Goal: Information Seeking & Learning: Learn about a topic

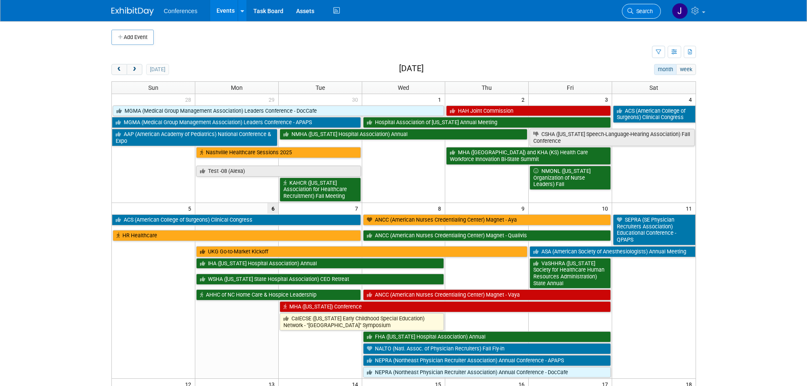
click at [646, 10] on span "Search" at bounding box center [642, 11] width 19 height 6
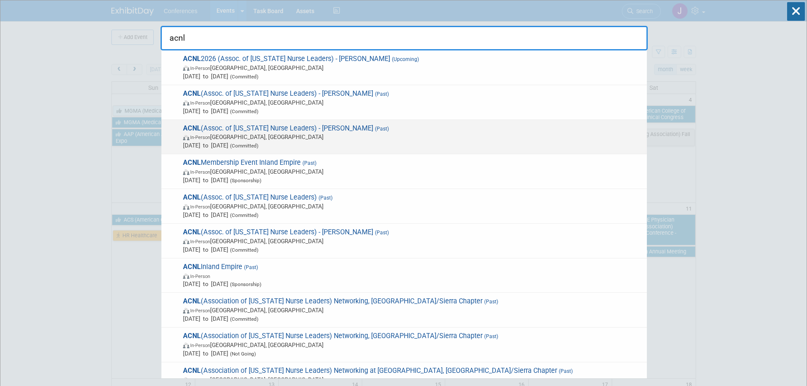
type input "acnl"
click at [481, 147] on span "Feb 10, 2025 to Feb 12, 2025 (Committed)" at bounding box center [412, 145] width 459 height 8
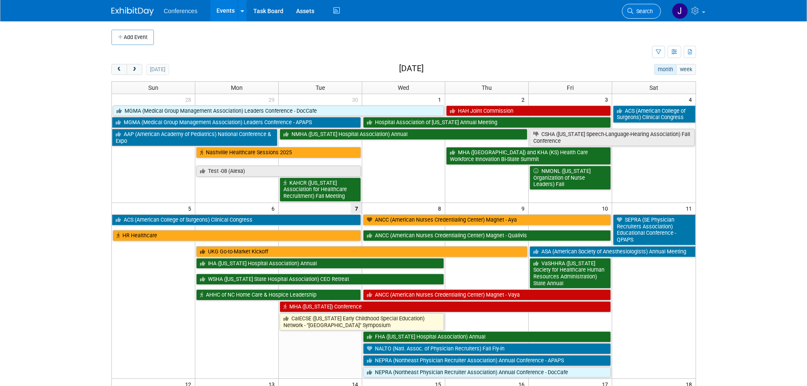
click at [646, 15] on link "Search" at bounding box center [641, 11] width 39 height 15
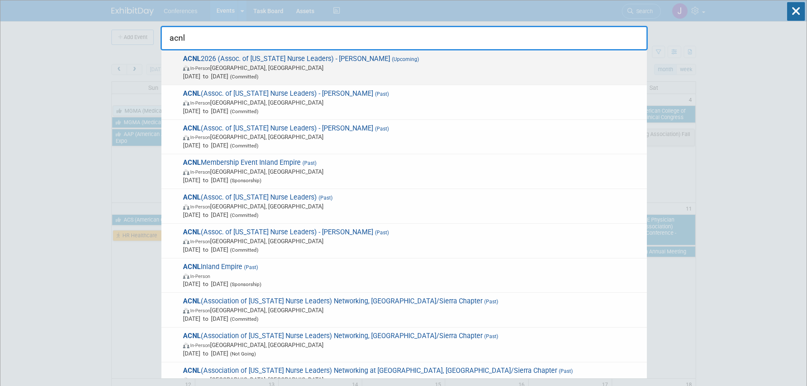
type input "acnl"
click at [335, 61] on span "ACNL 2026 (Assoc. of California Nurse Leaders) - Aya (Upcoming) In-Person Ranch…" at bounding box center [411, 68] width 462 height 26
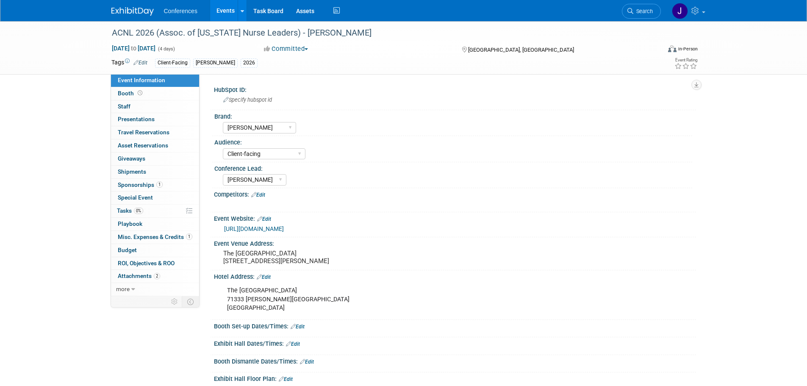
select select "[PERSON_NAME]"
select select "Client-facing"
select select "[PERSON_NAME]"
click at [148, 279] on span "Attachments 2" at bounding box center [139, 275] width 42 height 7
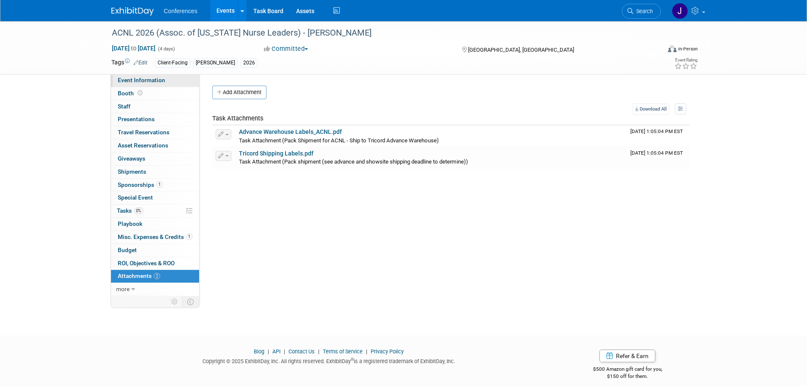
click at [163, 84] on link "Event Information" at bounding box center [155, 80] width 88 height 13
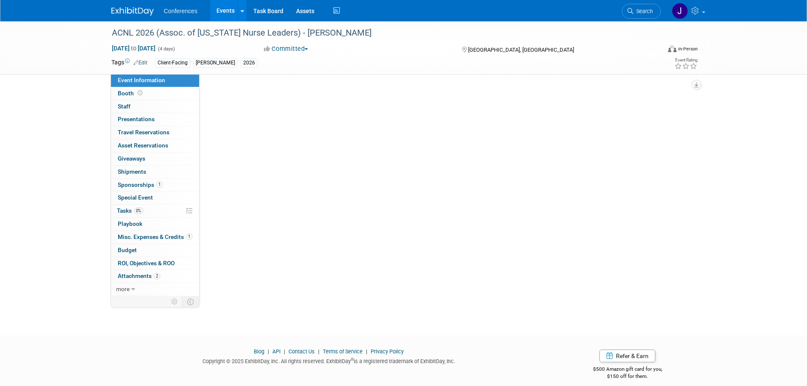
select select "Aya"
select select "Client-facing"
select select "Stephanie"
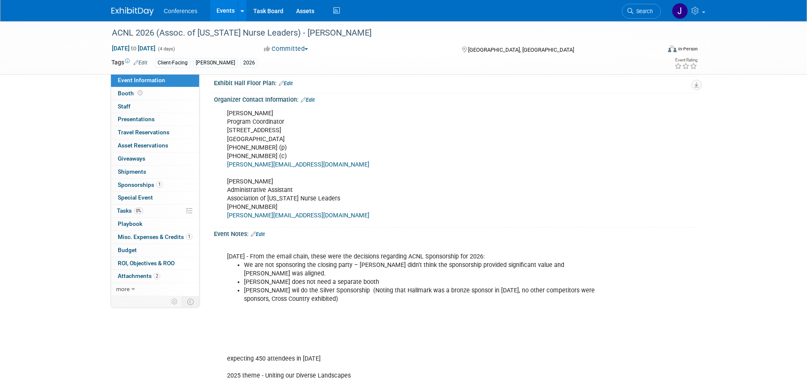
scroll to position [296, 0]
click at [133, 98] on link "Booth" at bounding box center [155, 93] width 88 height 13
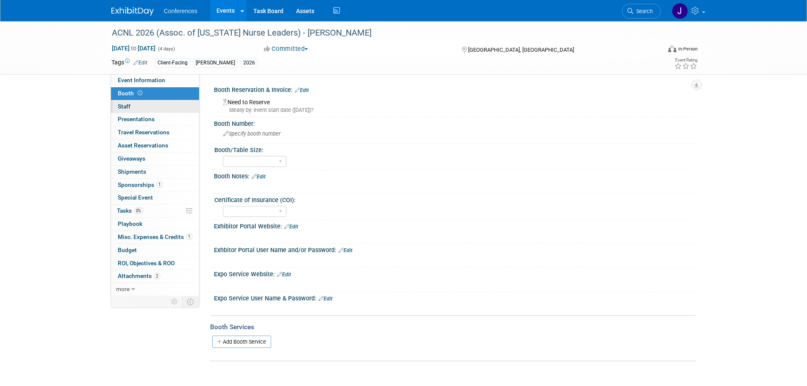
click at [132, 110] on link "0 Staff 0" at bounding box center [155, 106] width 88 height 13
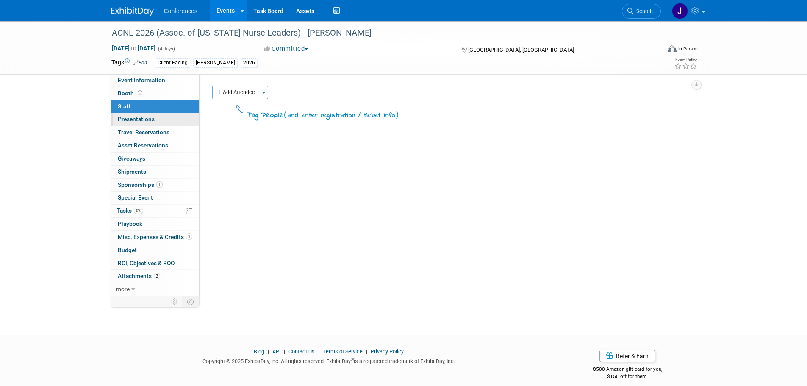
click at [132, 122] on span "Presentations 0" at bounding box center [136, 119] width 37 height 7
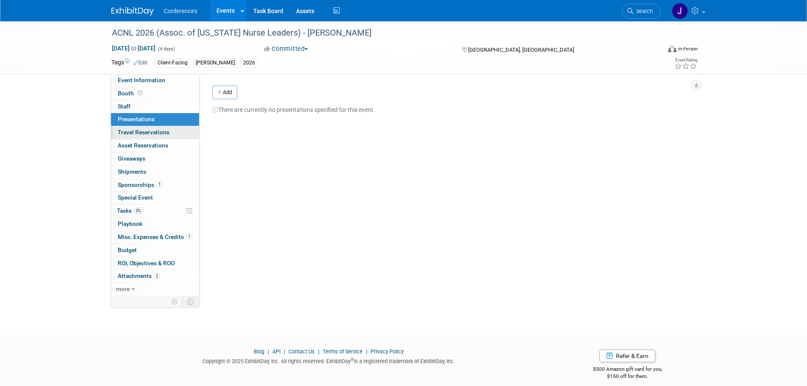
click at [132, 129] on span "Travel Reservations 0" at bounding box center [144, 132] width 52 height 7
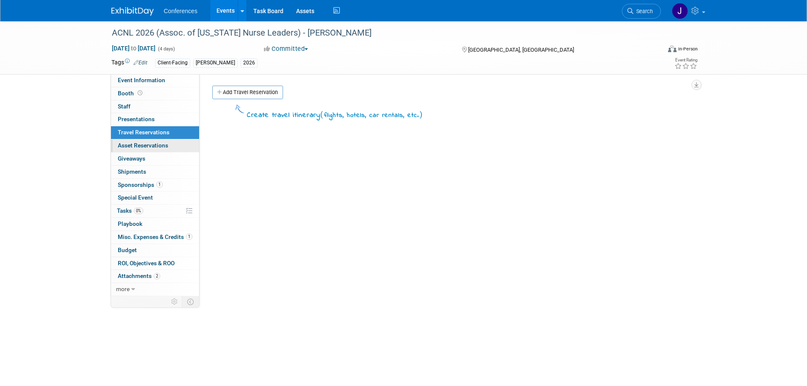
click at [133, 143] on span "Asset Reservations 0" at bounding box center [143, 145] width 50 height 7
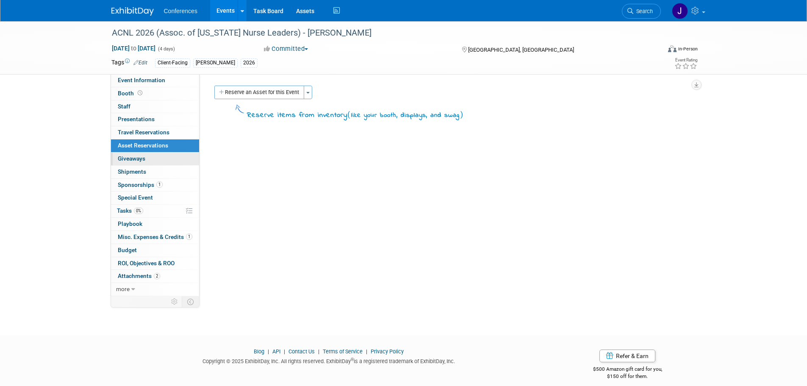
click at [133, 155] on span "Giveaways 0" at bounding box center [132, 158] width 28 height 7
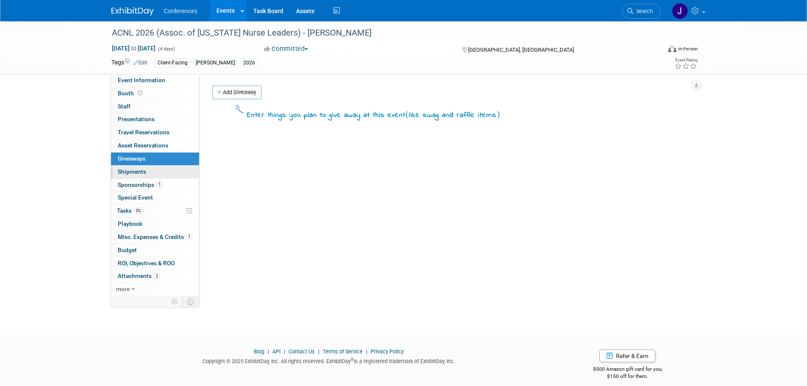
click at [131, 171] on span "Shipments 0" at bounding box center [132, 171] width 28 height 7
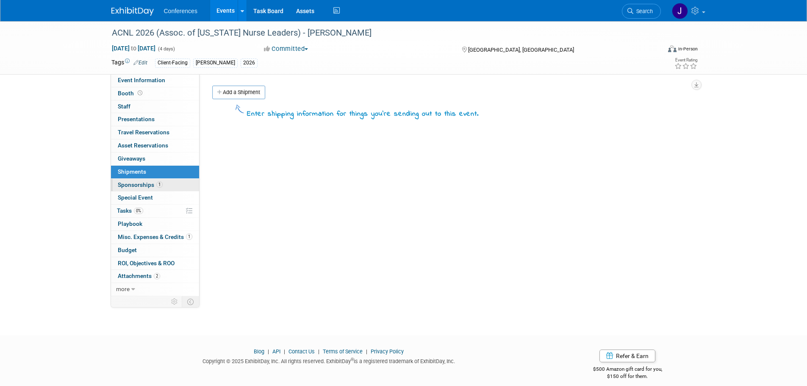
click at [133, 184] on span "Sponsorships 1" at bounding box center [140, 184] width 45 height 7
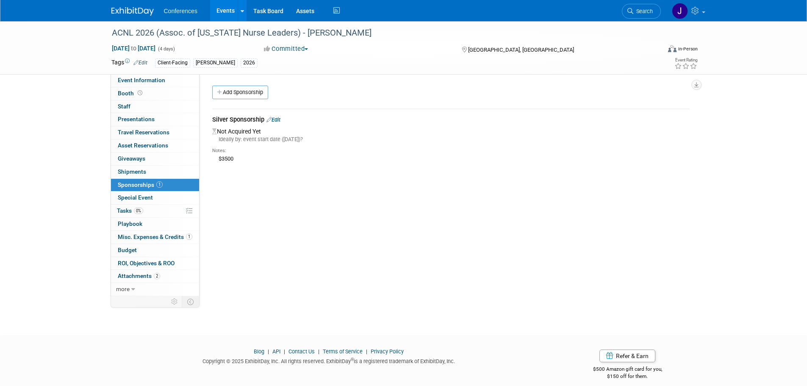
scroll to position [8, 0]
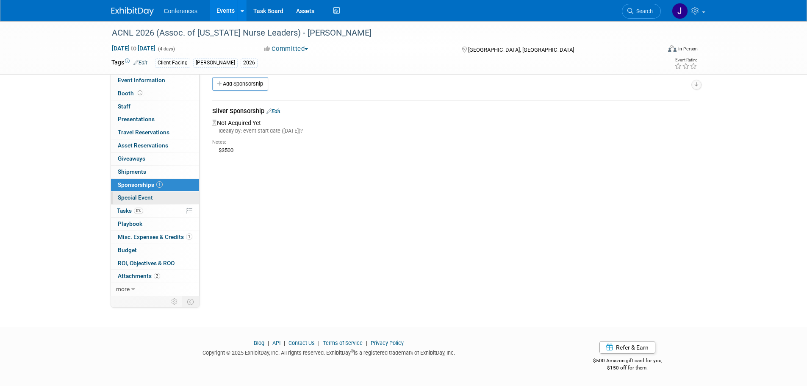
click at [144, 196] on span "Special Event" at bounding box center [135, 197] width 35 height 7
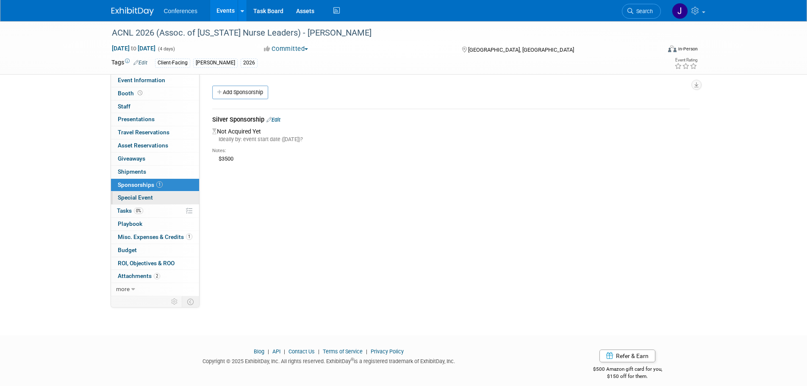
select select "No"
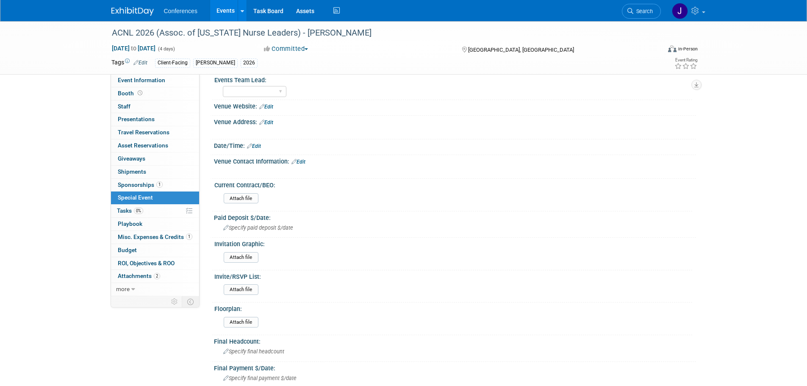
scroll to position [153, 0]
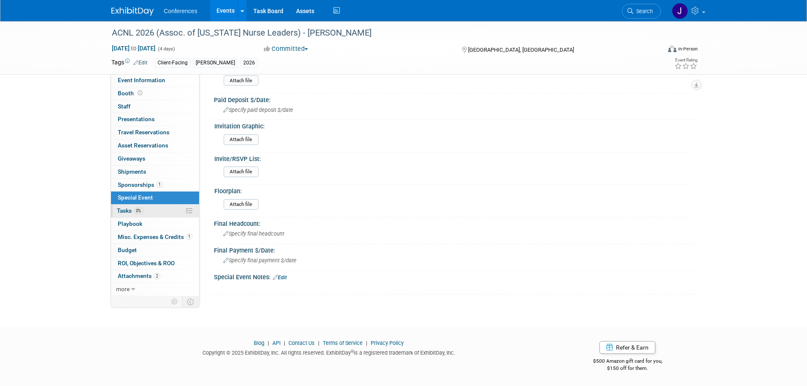
click at [145, 215] on link "0% Tasks 0%" at bounding box center [155, 211] width 88 height 13
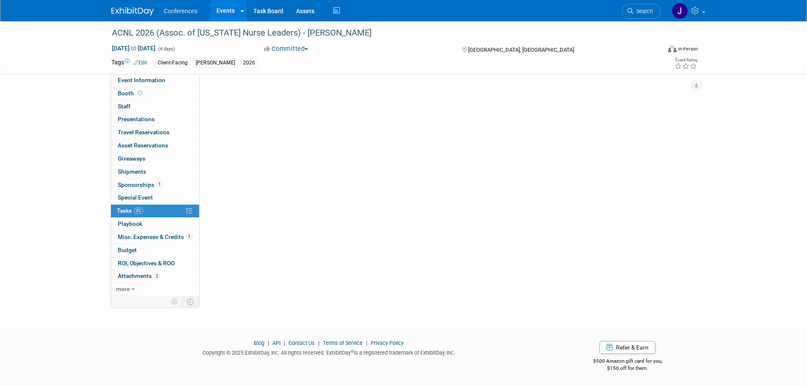
scroll to position [0, 0]
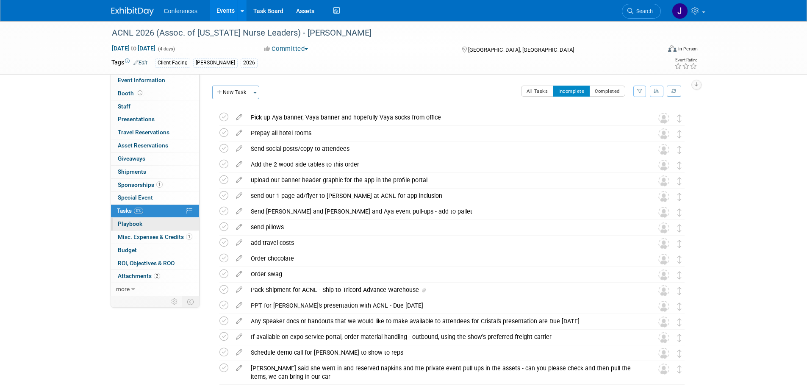
click at [155, 227] on link "0 Playbook 0" at bounding box center [155, 224] width 88 height 13
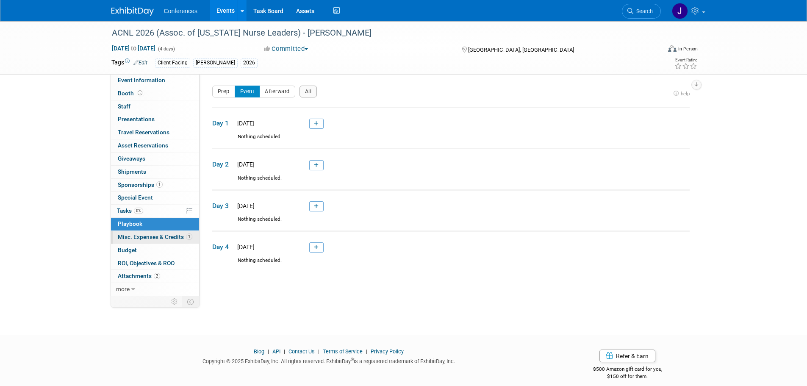
click at [158, 238] on span "Misc. Expenses & Credits 1" at bounding box center [155, 236] width 75 height 7
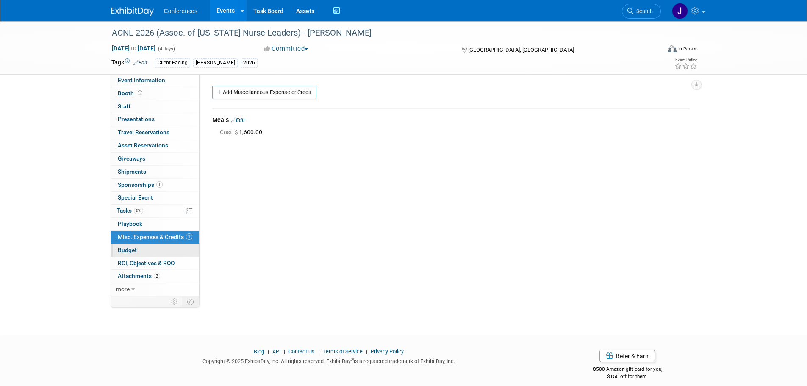
click at [150, 248] on link "Budget" at bounding box center [155, 250] width 88 height 13
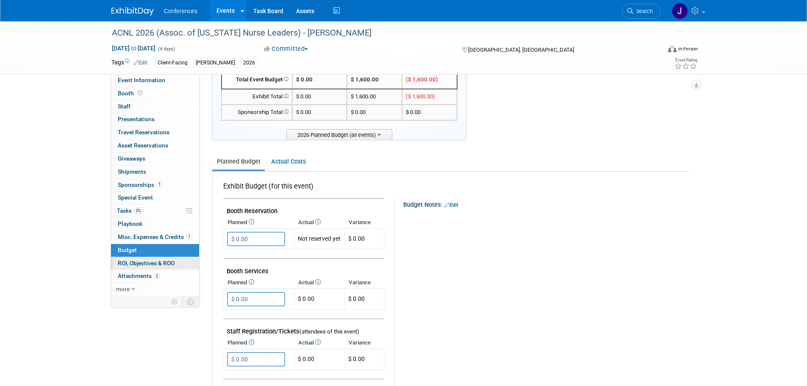
click at [151, 265] on span "ROI, Objectives & ROO 0" at bounding box center [146, 263] width 57 height 7
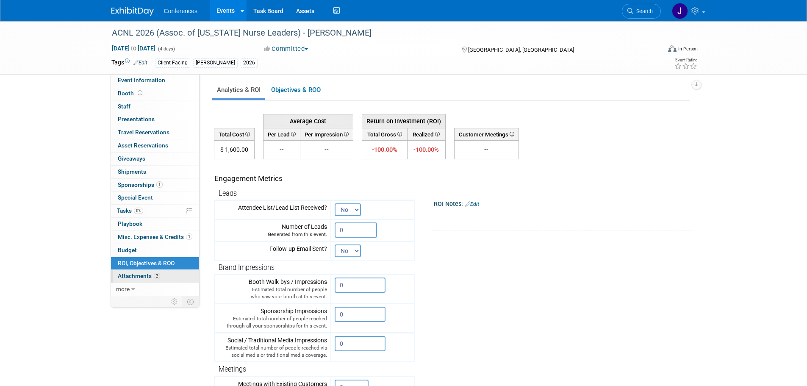
scroll to position [2, 0]
click at [131, 276] on span "Attachments 2" at bounding box center [139, 275] width 42 height 7
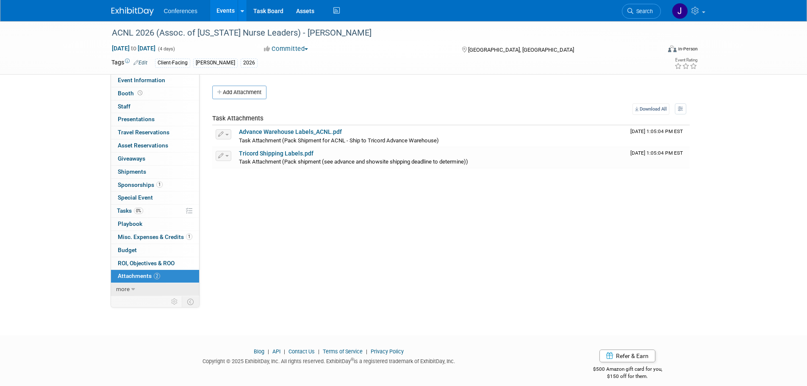
click at [125, 290] on span "more" at bounding box center [123, 288] width 14 height 7
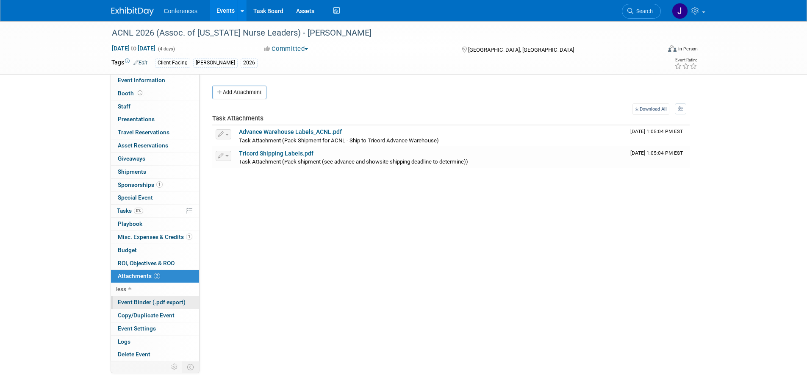
click at [164, 300] on span "Event Binder (.pdf export)" at bounding box center [152, 302] width 68 height 7
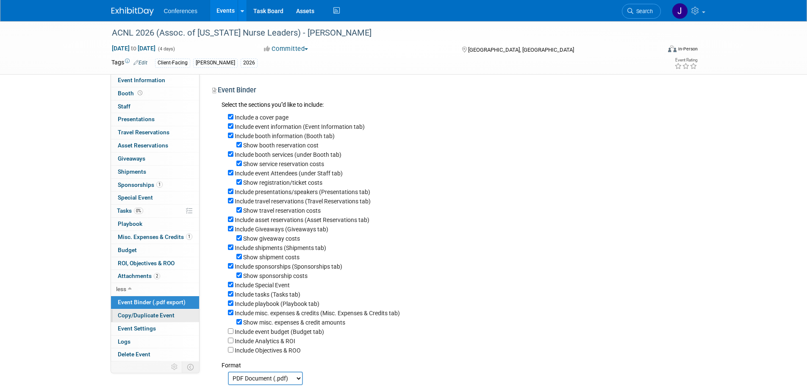
click at [134, 312] on span "Copy/Duplicate Event" at bounding box center [146, 315] width 57 height 7
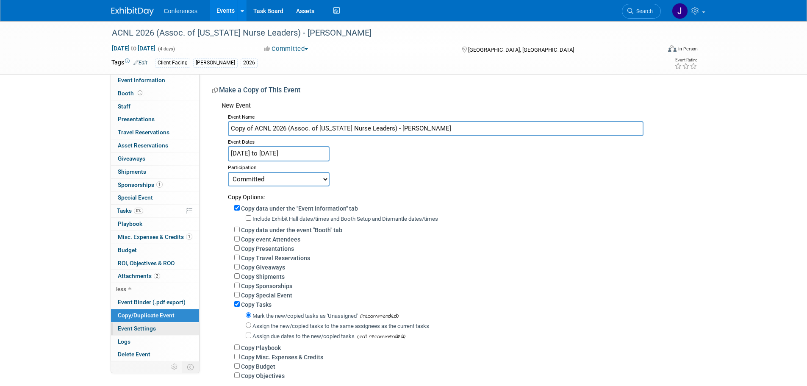
click at [122, 329] on span "Event Settings" at bounding box center [137, 328] width 38 height 7
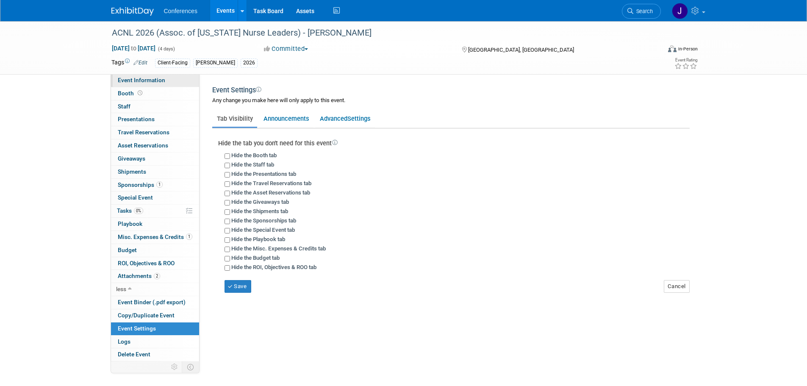
click at [139, 86] on link "Event Information" at bounding box center [155, 80] width 88 height 13
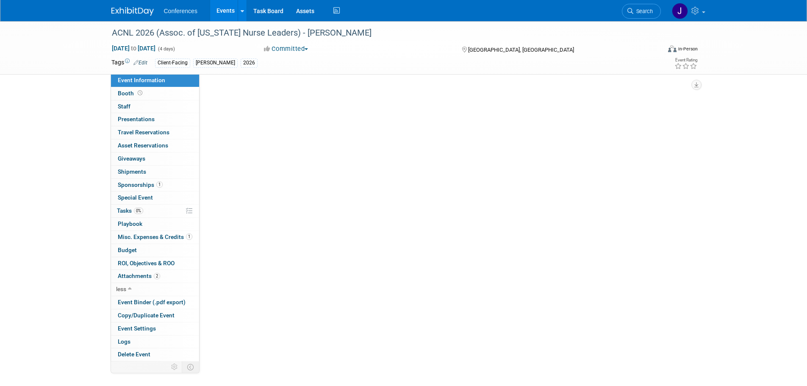
select select "[PERSON_NAME]"
select select "Client-facing"
select select "[PERSON_NAME]"
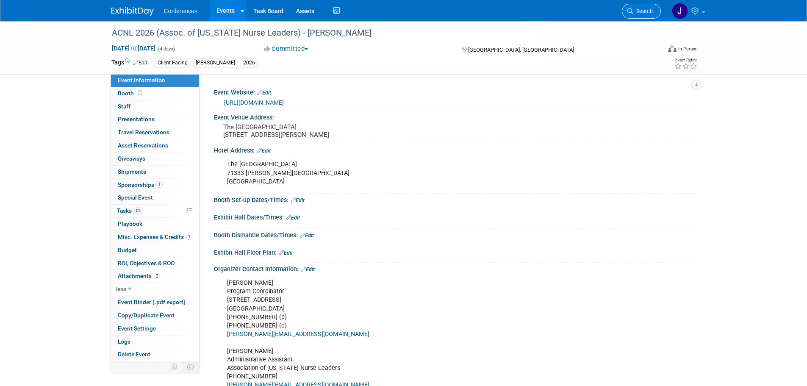
scroll to position [127, 0]
click at [640, 12] on span "Search" at bounding box center [642, 11] width 19 height 6
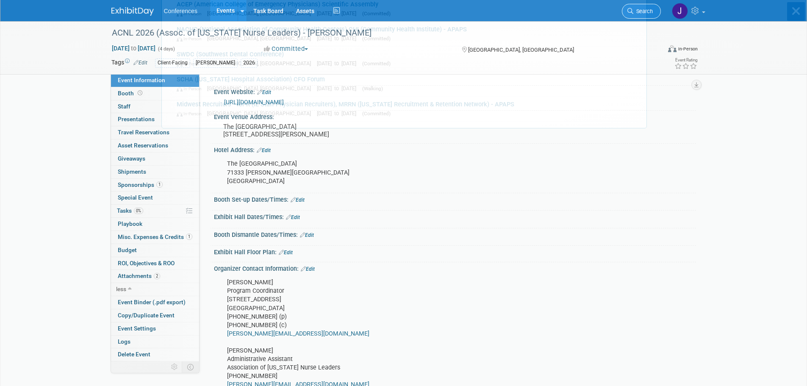
scroll to position [0, 0]
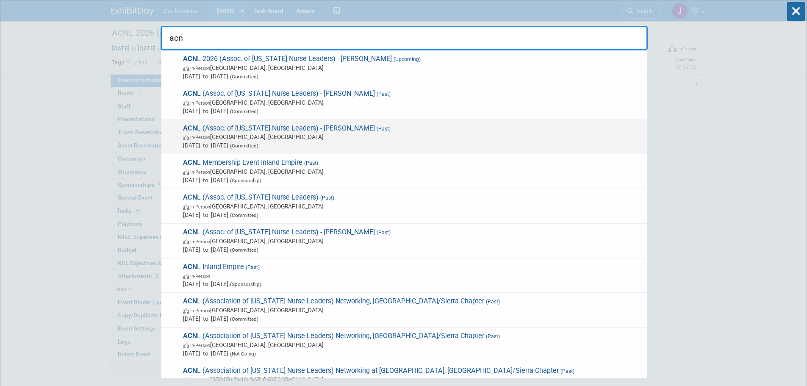
type input "acn"
click at [239, 131] on span "ACN L (Assoc. of California Nurse Leaders) - Vaya (Past) In-Person Anaheim, CA …" at bounding box center [411, 137] width 462 height 26
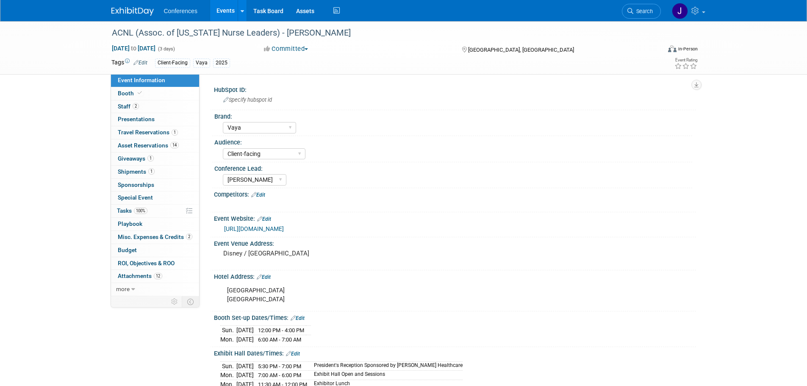
select select "Vaya"
select select "Client-facing"
select select "[PERSON_NAME]"
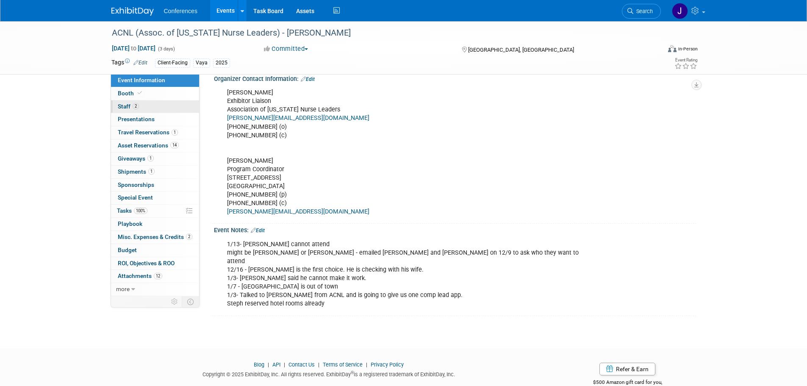
scroll to position [381, 0]
click at [125, 89] on link "Booth" at bounding box center [155, 93] width 88 height 13
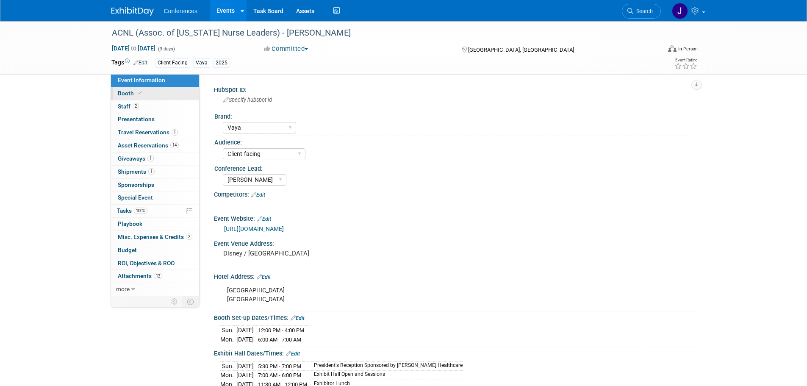
select select "8'x10'"
select select "No"
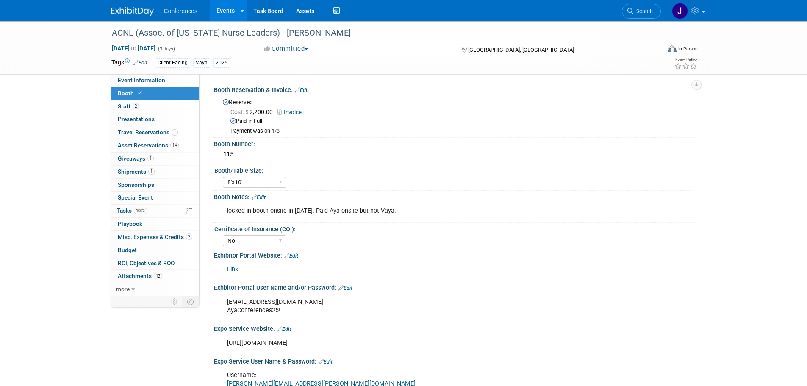
click at [302, 110] on link "Invoice" at bounding box center [291, 112] width 28 height 6
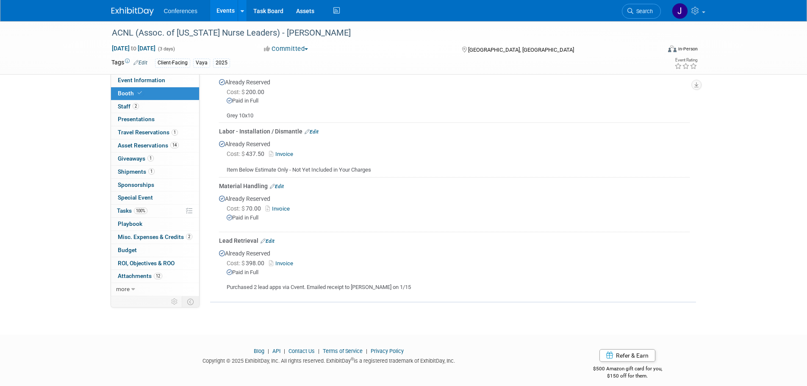
scroll to position [493, 0]
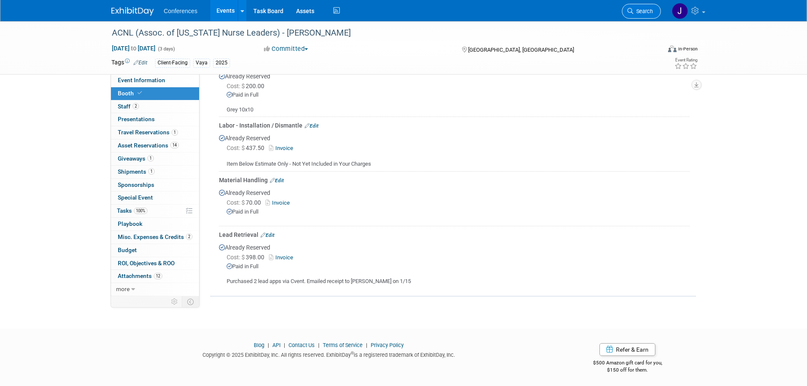
click at [648, 12] on span "Search" at bounding box center [642, 11] width 19 height 6
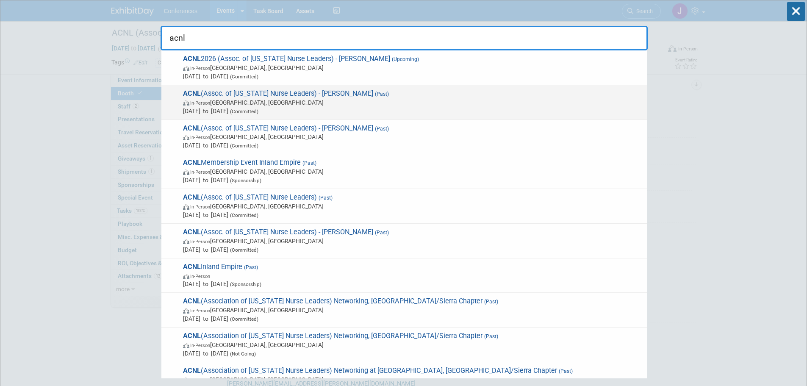
type input "acnl"
click at [296, 99] on span "In-Person Anaheim, CA" at bounding box center [412, 102] width 459 height 8
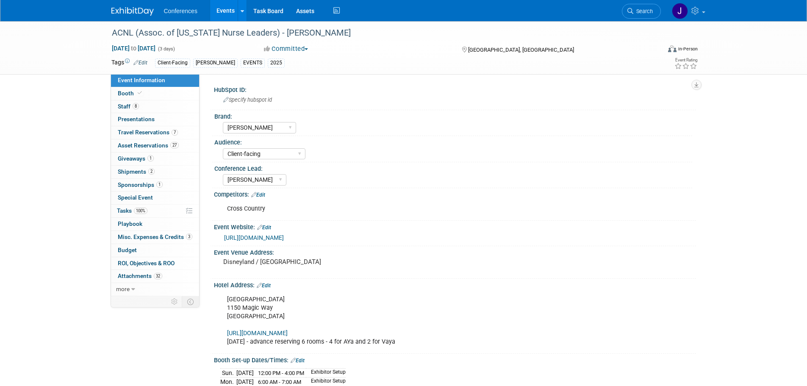
select select "[PERSON_NAME]"
select select "Client-facing"
select select "[PERSON_NAME]"
click at [156, 94] on link "Booth" at bounding box center [155, 93] width 88 height 13
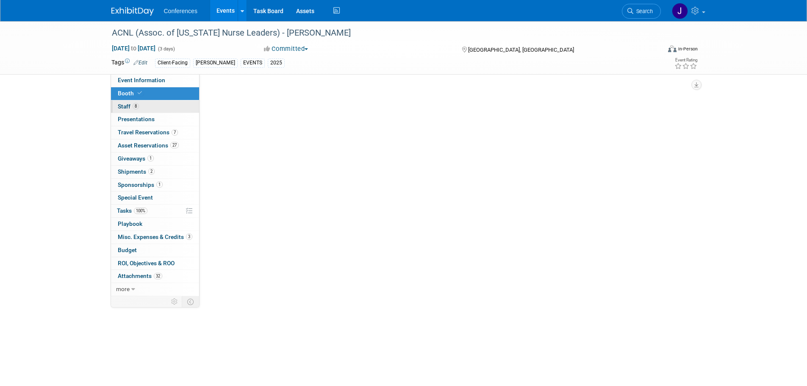
select select "8'x20'"
select select "Yes"
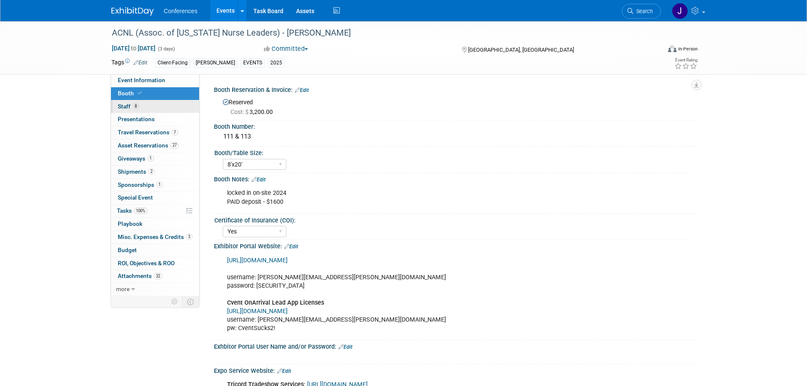
click at [154, 105] on link "8 Staff 8" at bounding box center [155, 106] width 88 height 13
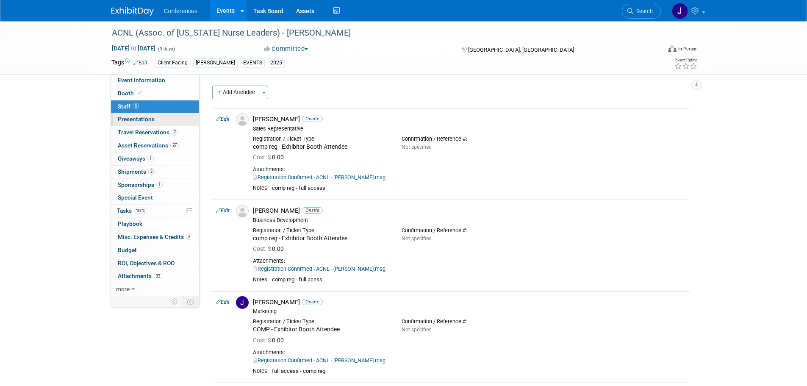
click at [151, 117] on span "Presentations 0" at bounding box center [136, 119] width 37 height 7
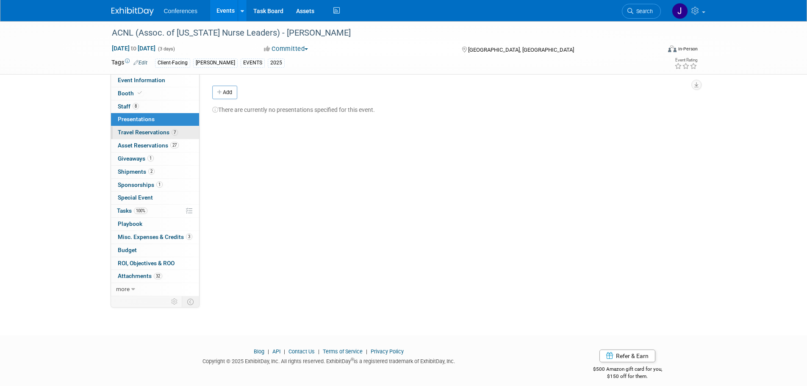
click at [141, 135] on span "Travel Reservations 7" at bounding box center [148, 132] width 60 height 7
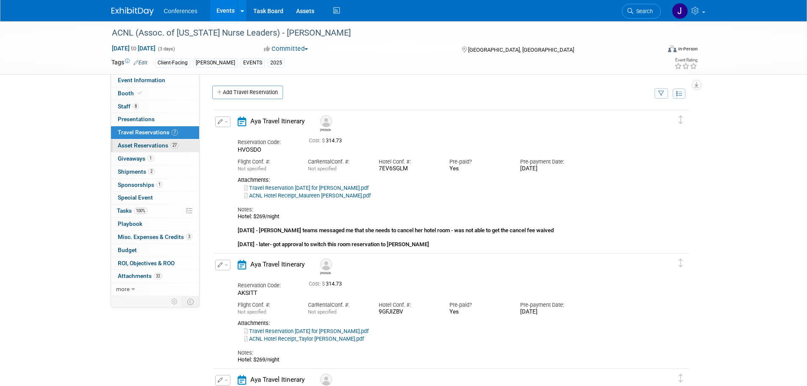
click at [138, 142] on span "Asset Reservations 27" at bounding box center [148, 145] width 61 height 7
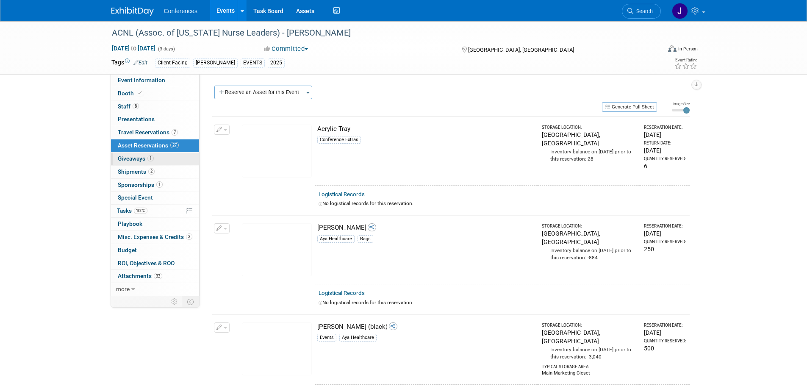
click at [124, 157] on span "Giveaways 1" at bounding box center [136, 158] width 36 height 7
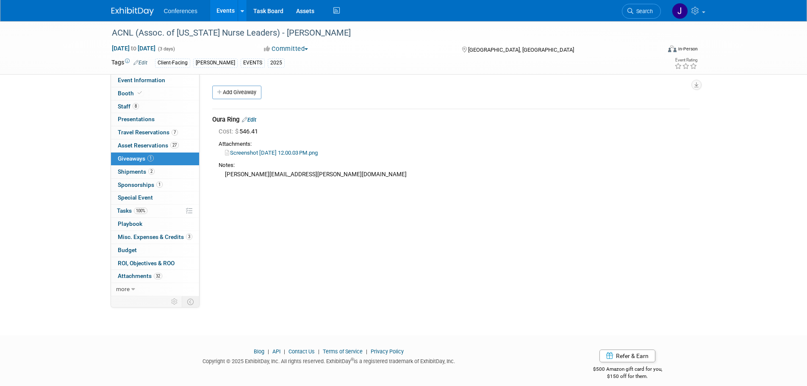
scroll to position [8, 0]
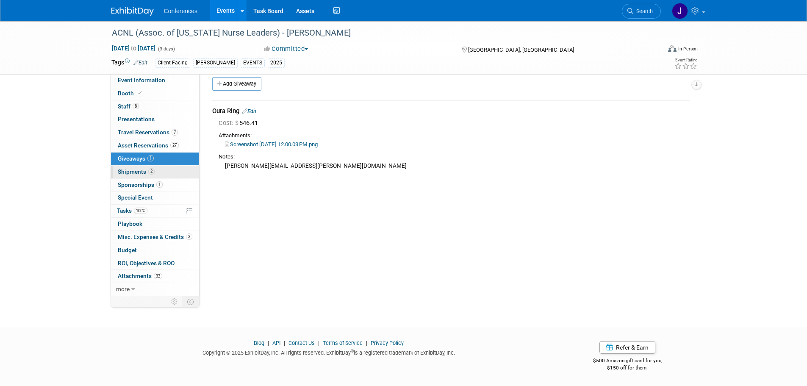
click at [129, 169] on span "Shipments 2" at bounding box center [136, 171] width 37 height 7
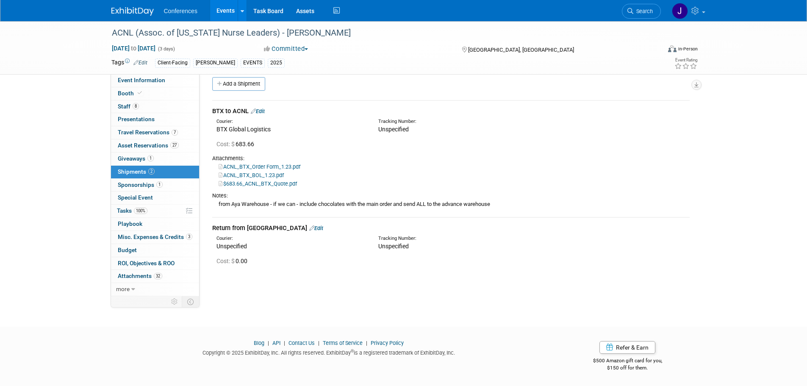
click at [129, 178] on link "2 Shipments 2" at bounding box center [155, 172] width 88 height 13
click at [146, 238] on span "Misc. Expenses & Credits 3" at bounding box center [155, 236] width 75 height 7
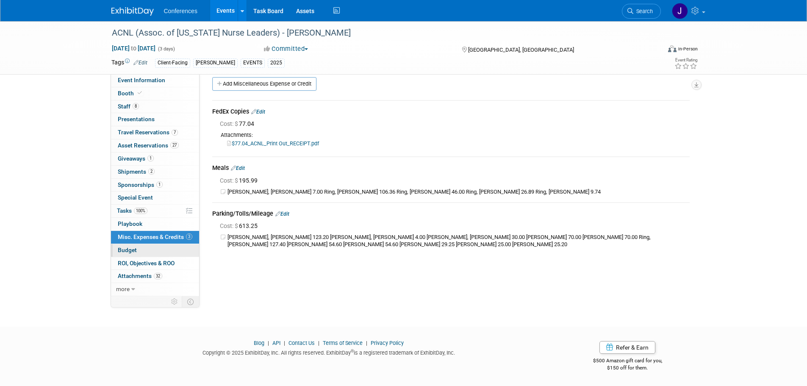
click at [144, 252] on link "Budget" at bounding box center [155, 250] width 88 height 13
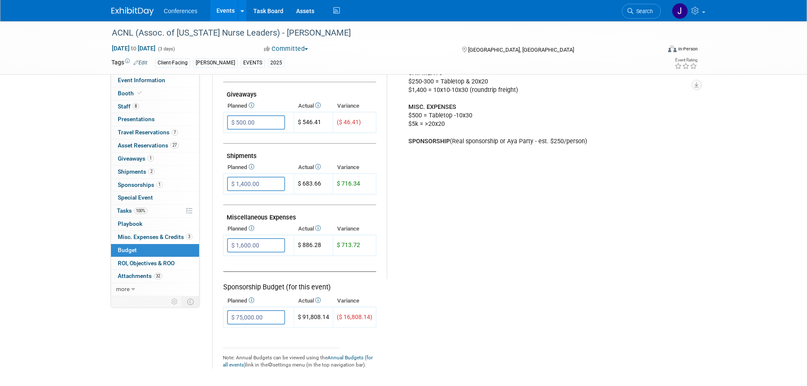
scroll to position [465, 0]
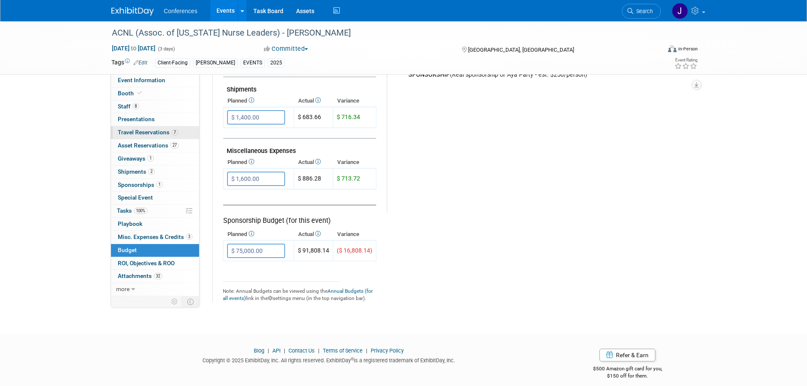
click at [124, 130] on span "Travel Reservations 7" at bounding box center [148, 132] width 60 height 7
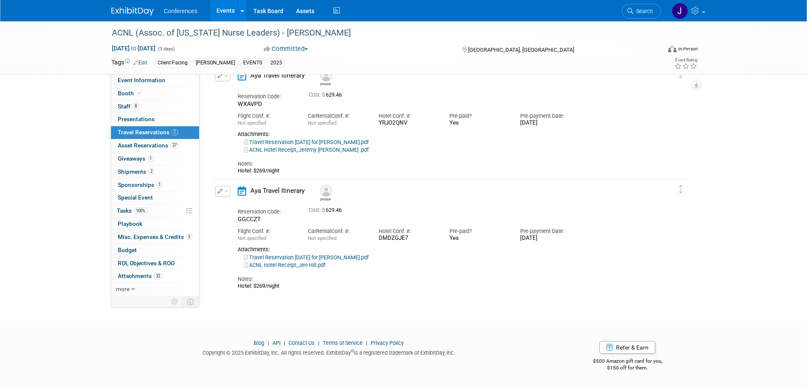
scroll to position [678, 0]
click at [121, 248] on span "Budget" at bounding box center [127, 249] width 19 height 7
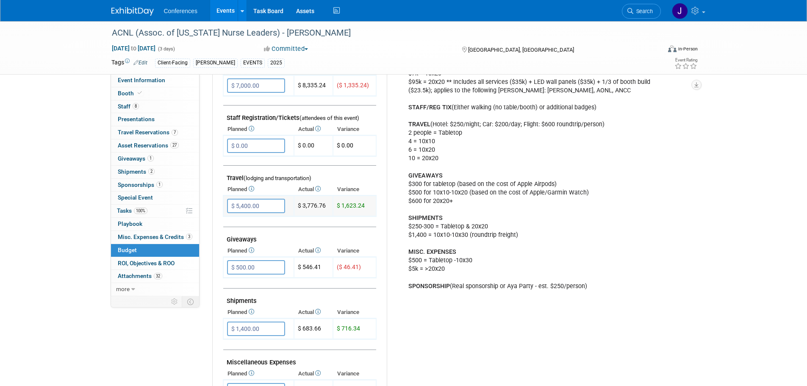
scroll to position [254, 0]
click at [170, 233] on link "3 Misc. Expenses & Credits 3" at bounding box center [155, 237] width 88 height 13
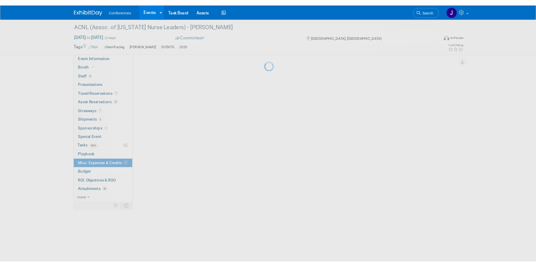
scroll to position [0, 0]
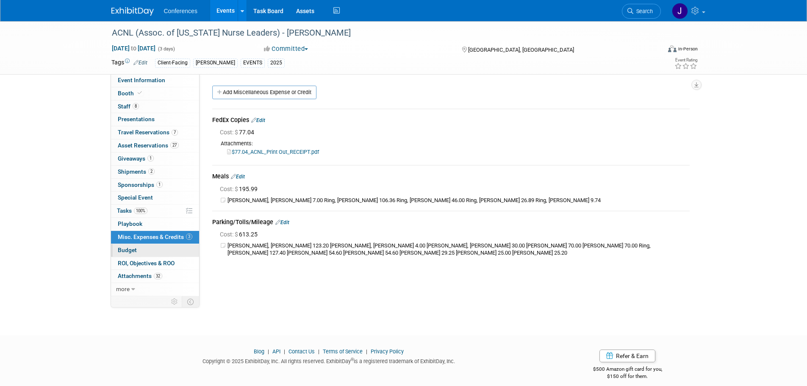
click at [134, 249] on span "Budget" at bounding box center [127, 249] width 19 height 7
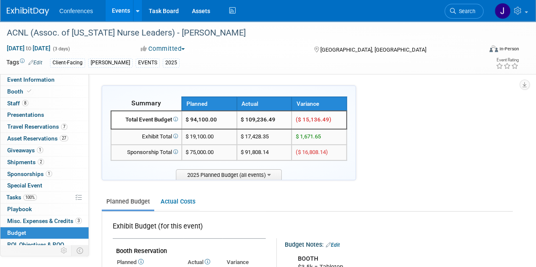
drag, startPoint x: 272, startPoint y: 138, endPoint x: 237, endPoint y: 136, distance: 34.8
click at [237, 136] on tr "Exhibit Total $ 19,100.00 $ 17,428.35 $ 1,671.65" at bounding box center [228, 137] width 235 height 16
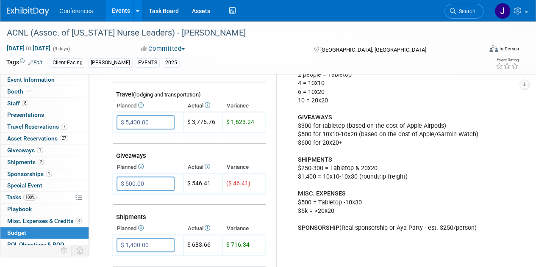
scroll to position [337, 0]
click at [473, 7] on link "Search" at bounding box center [463, 11] width 39 height 15
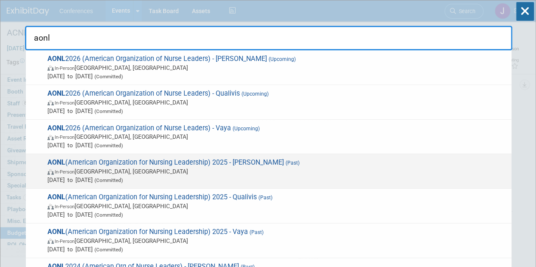
type input "aonl"
click at [253, 170] on span "In-Person Boston, MA" at bounding box center [276, 171] width 459 height 8
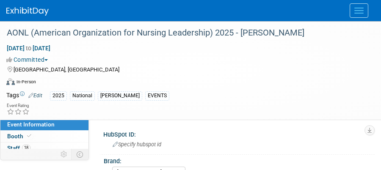
select select "[PERSON_NAME]"
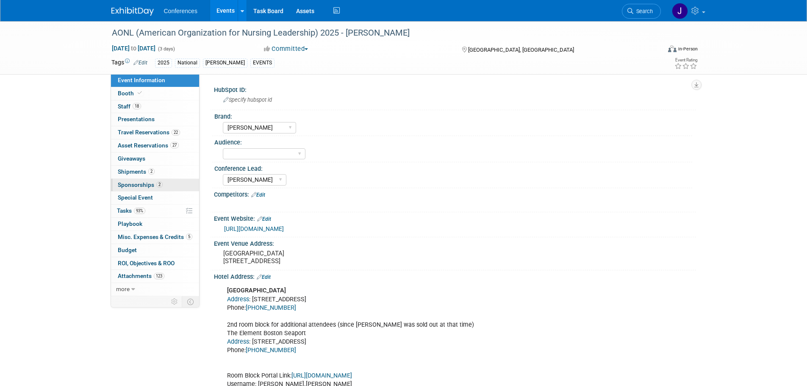
click at [130, 170] on span "Sponsorships 2" at bounding box center [140, 184] width 45 height 7
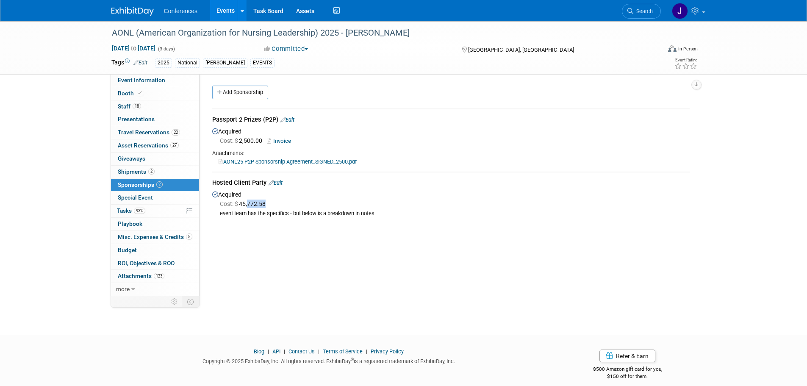
drag, startPoint x: 248, startPoint y: 207, endPoint x: 279, endPoint y: 207, distance: 30.9
click at [279, 170] on div "Cost: $ 45,772.58" at bounding box center [455, 203] width 470 height 8
drag, startPoint x: 280, startPoint y: 209, endPoint x: 230, endPoint y: 204, distance: 50.7
click at [230, 170] on div "Cost: $ 45,772.58 event team has the specifics - but below is a breakdown in no…" at bounding box center [450, 208] width 477 height 18
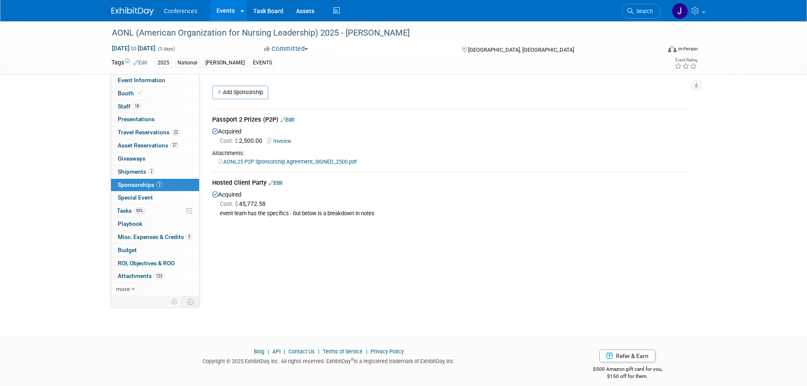
click at [230, 170] on span "Cost: $" at bounding box center [229, 203] width 19 height 7
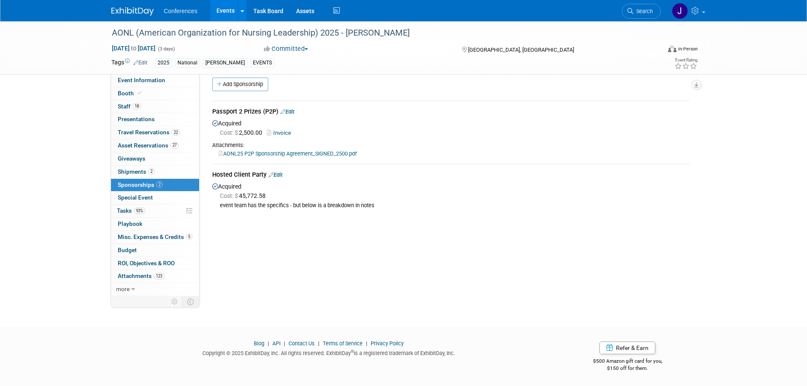
scroll to position [8, 0]
click at [285, 170] on div "event team has the specifics - but below is a breakdown in notes" at bounding box center [455, 205] width 470 height 7
click at [131, 170] on span "Special Event" at bounding box center [135, 197] width 35 height 7
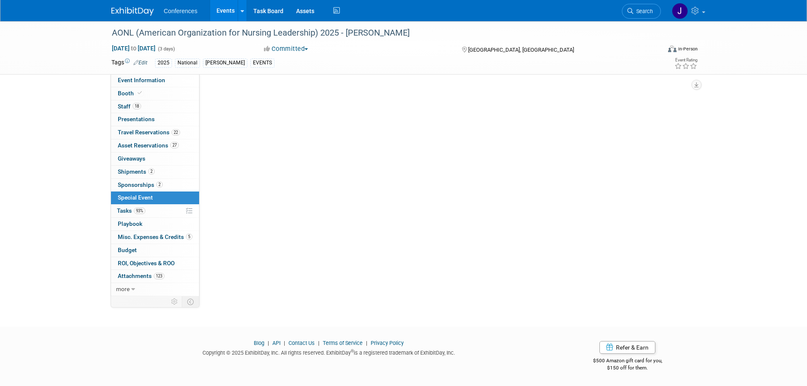
scroll to position [0, 0]
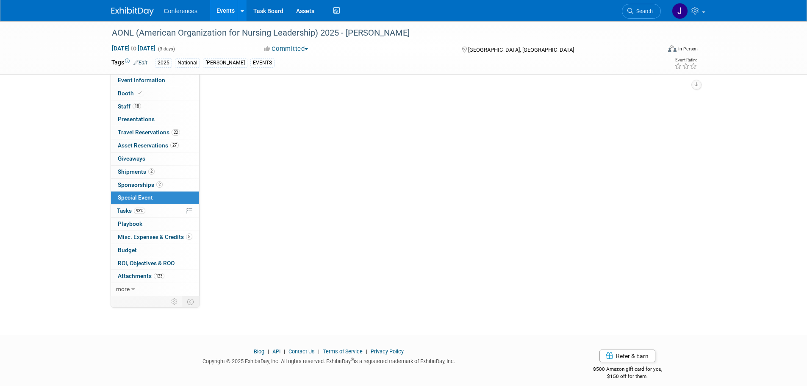
select select "Yes"
select select "[PERSON_NAME]"
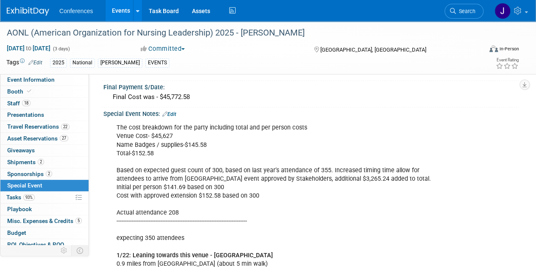
scroll to position [356, 0]
